Goal: Transaction & Acquisition: Purchase product/service

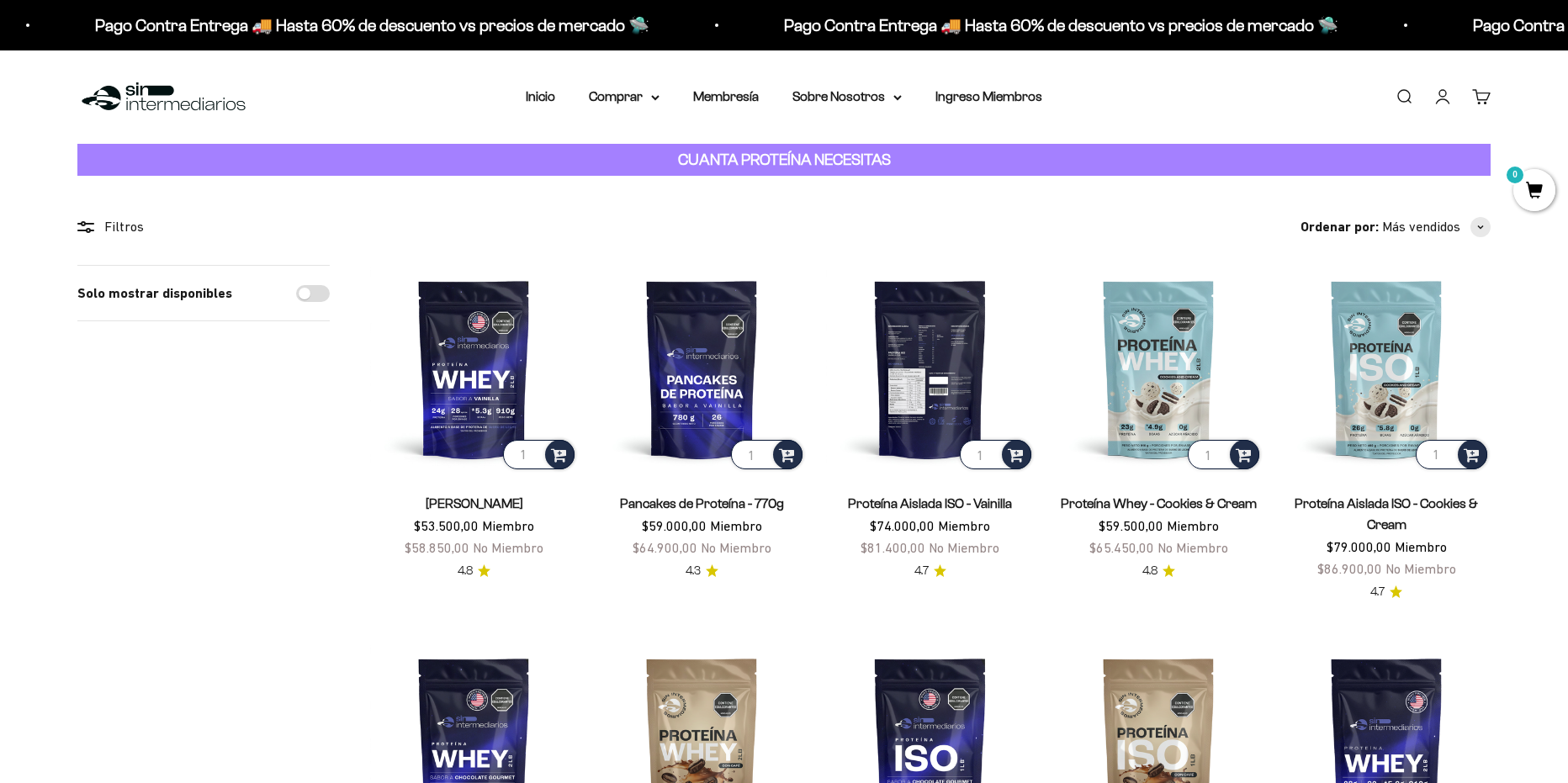
click at [934, 373] on img at bounding box center [930, 369] width 208 height 208
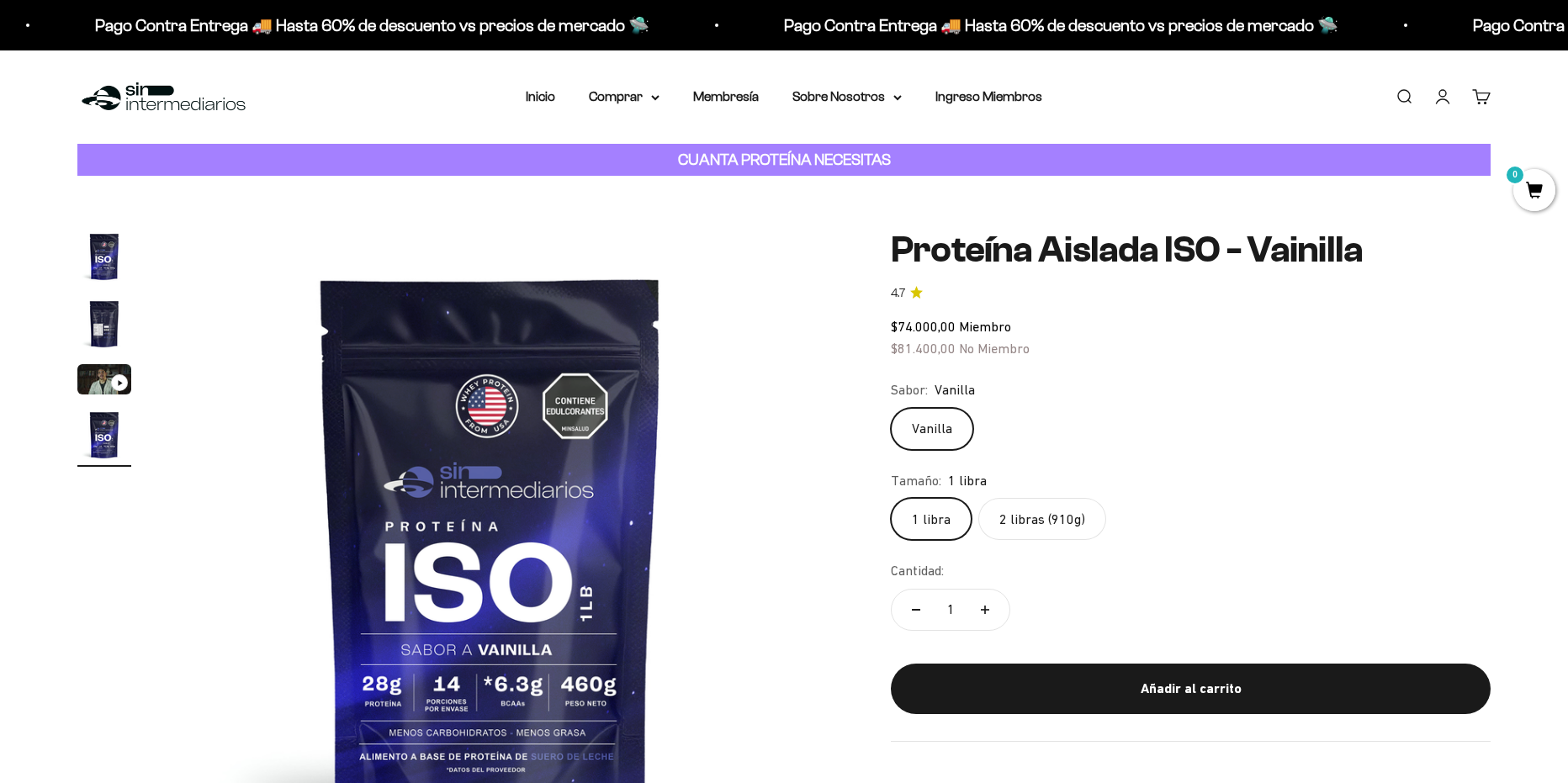
click at [1037, 518] on label "2 libras (910g)" at bounding box center [1041, 519] width 128 height 42
click at [890, 499] on input "2 libras (910g)" at bounding box center [889, 498] width 1 height 1
click at [124, 442] on img "Ir al artículo 4" at bounding box center [104, 435] width 53 height 54
click at [626, 96] on summary "Comprar" at bounding box center [623, 97] width 70 height 22
click at [739, 95] on link "Membresía" at bounding box center [726, 96] width 65 height 14
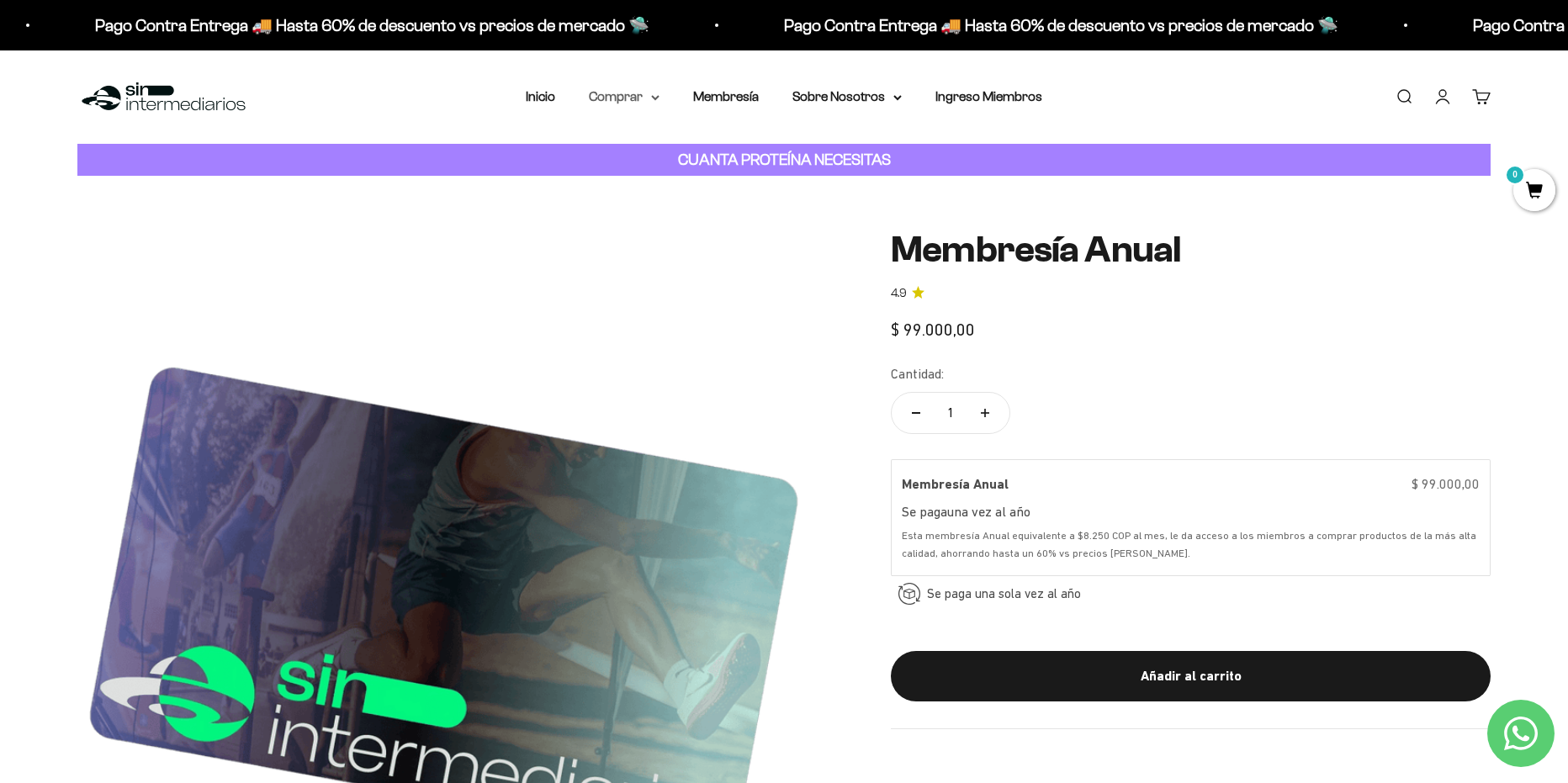
click at [617, 96] on summary "Comprar" at bounding box center [623, 97] width 70 height 22
click at [713, 175] on summary "Otros Suplementos" at bounding box center [669, 182] width 139 height 22
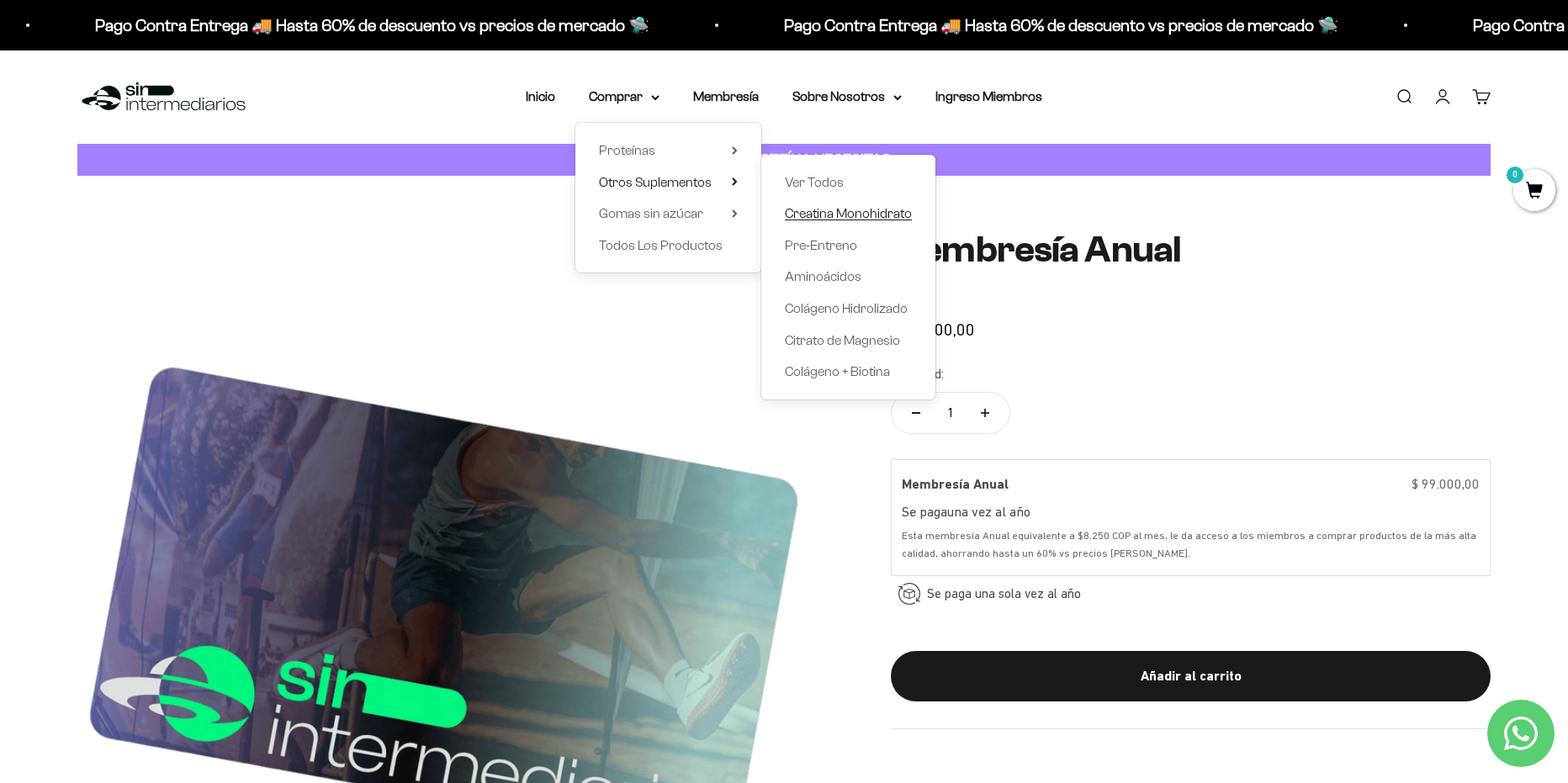
click at [850, 212] on span "Creatina Monohidrato" at bounding box center [848, 213] width 127 height 14
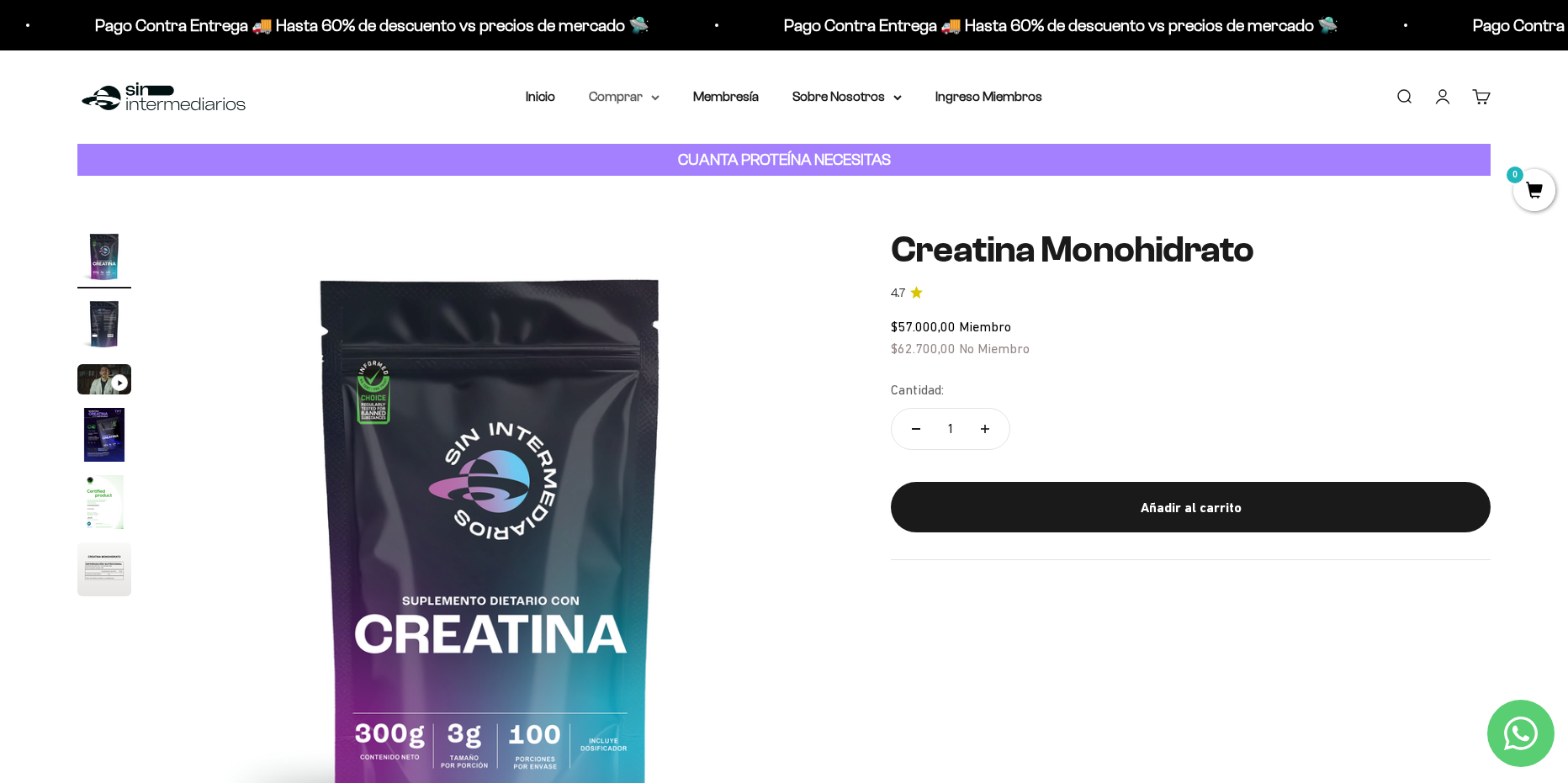
click at [622, 97] on summary "Comprar" at bounding box center [623, 97] width 70 height 22
click at [736, 211] on icon at bounding box center [735, 213] width 6 height 8
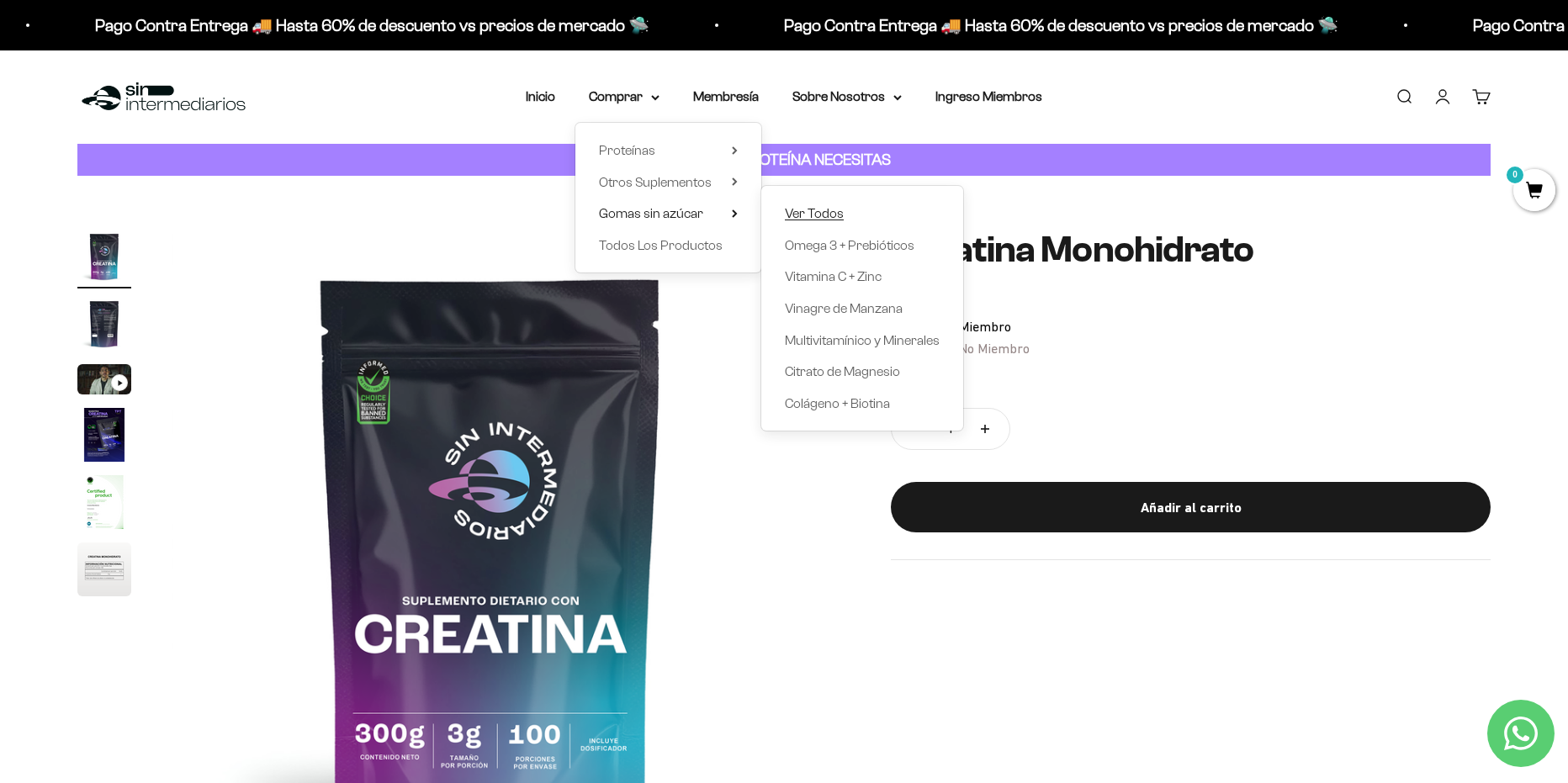
click at [822, 209] on span "Ver Todos" at bounding box center [813, 213] width 58 height 14
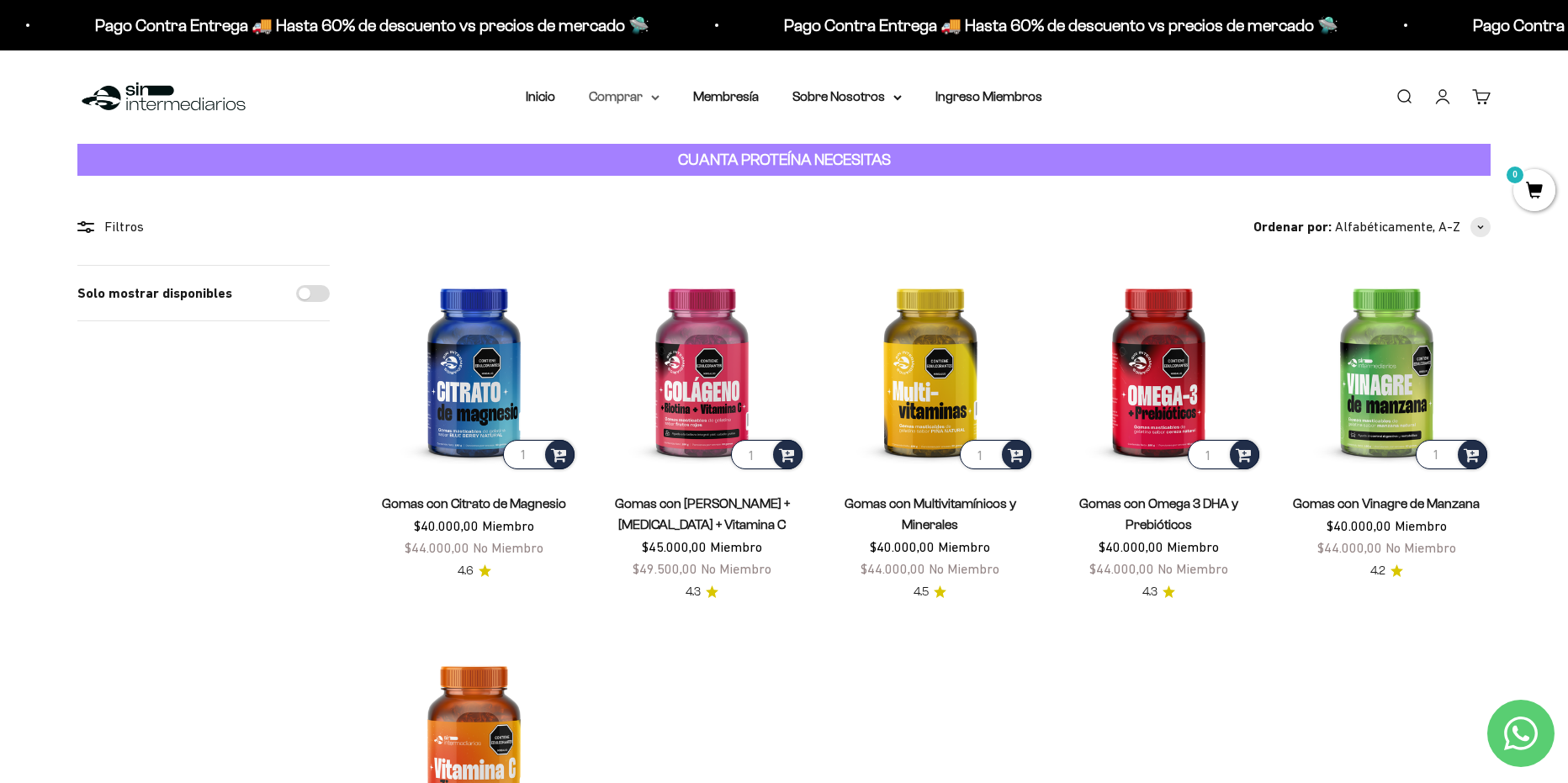
click at [616, 95] on summary "Comprar" at bounding box center [623, 97] width 70 height 22
click at [728, 181] on summary "Otros Suplementos" at bounding box center [669, 182] width 139 height 22
click at [736, 143] on summary "Proteínas" at bounding box center [669, 151] width 139 height 22
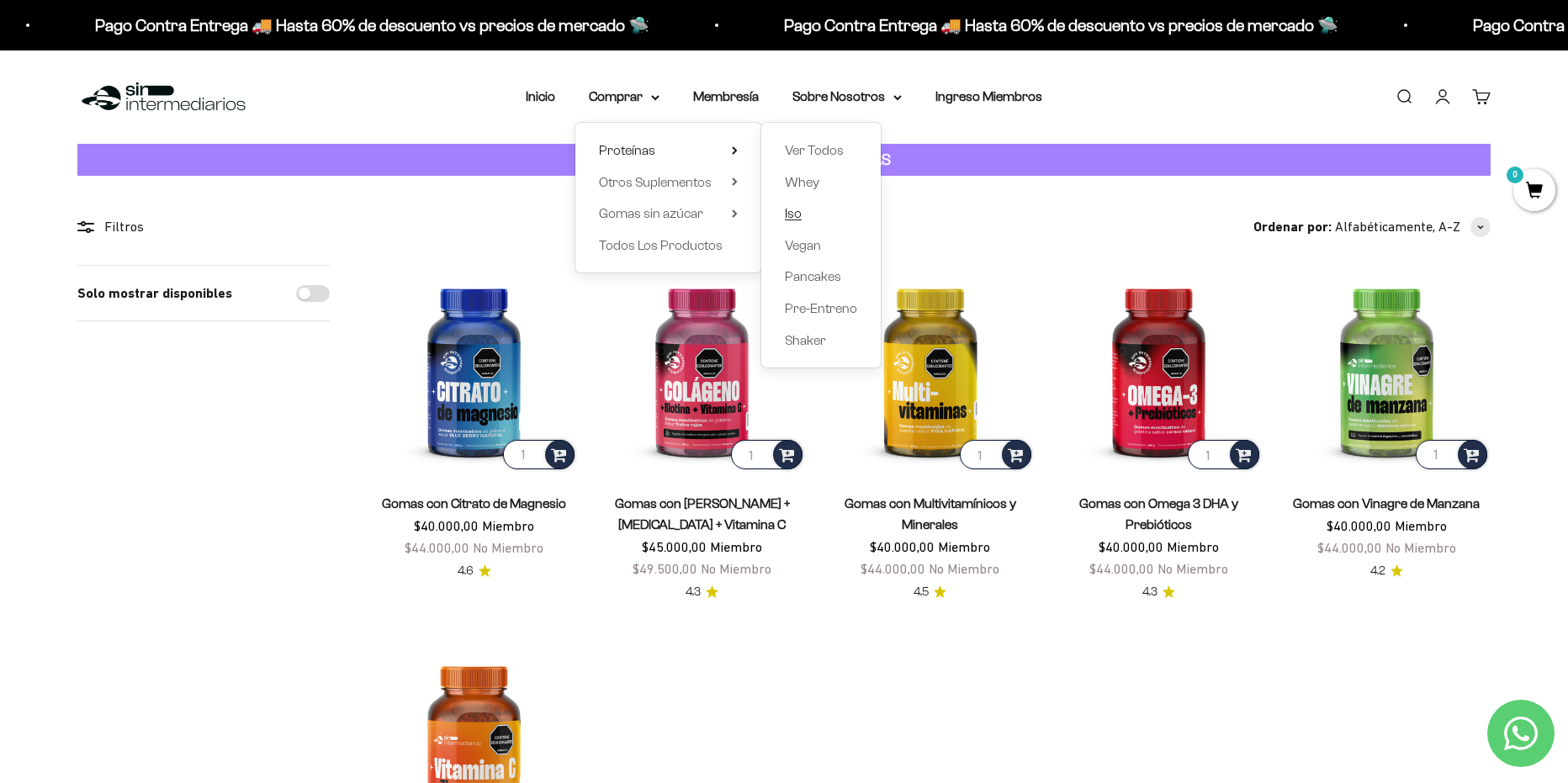
click at [795, 211] on span "Iso" at bounding box center [792, 213] width 17 height 14
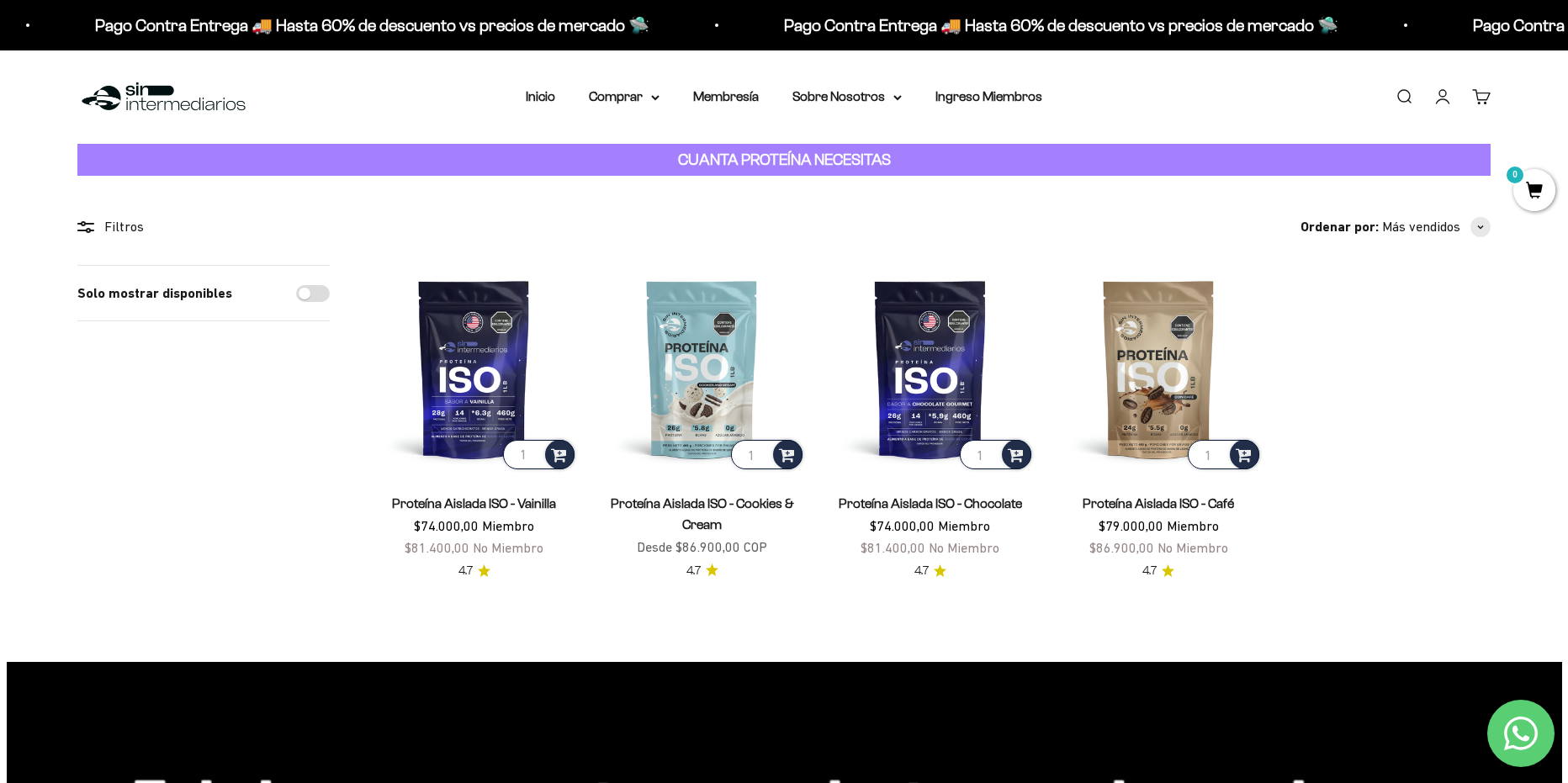
click at [704, 198] on section "Filtros Ordenar por Características Más vendidos Alfabéticamente, A-Z Alfabétic…" at bounding box center [784, 418] width 1568 height 486
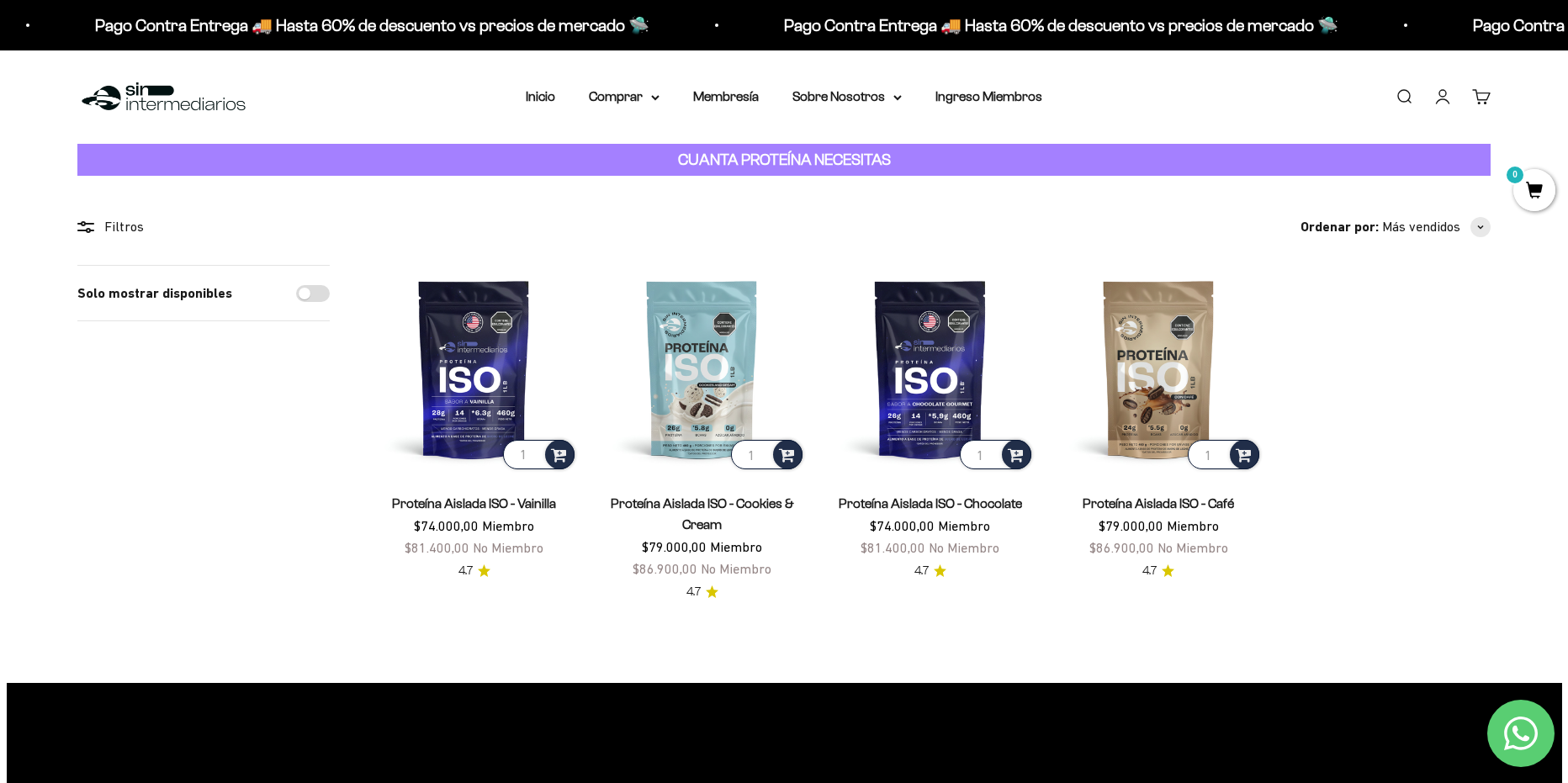
click at [974, 215] on section "Filtros Ordenar por Características Más vendidos Alfabéticamente, A-Z Alfabétic…" at bounding box center [784, 428] width 1568 height 506
click at [1169, 365] on img at bounding box center [1159, 369] width 208 height 208
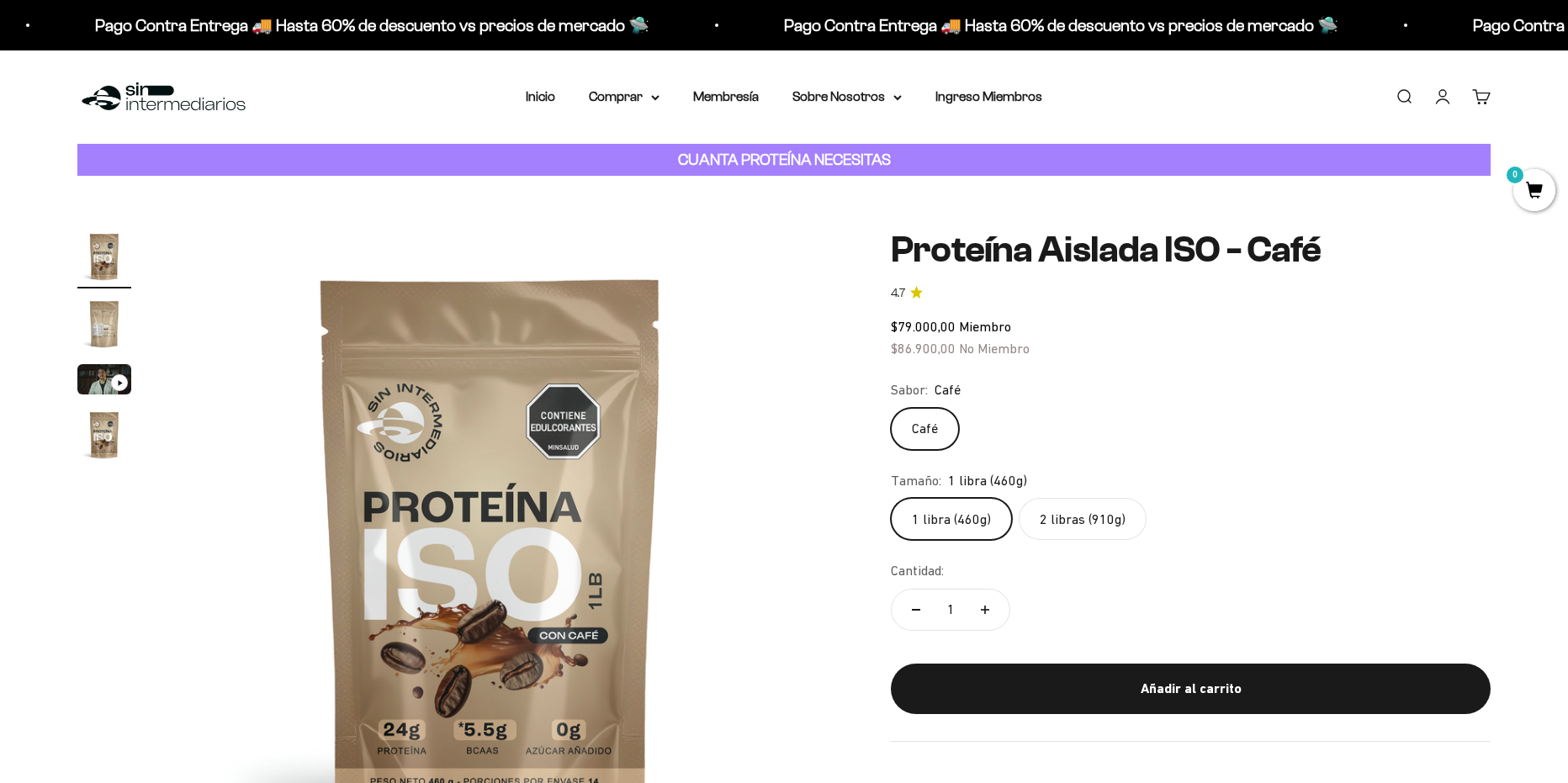
click at [1091, 515] on label "2 libras (910g)" at bounding box center [1082, 519] width 128 height 42
click at [890, 499] on input "2 libras (910g)" at bounding box center [889, 498] width 1 height 1
